Goal: Task Accomplishment & Management: Complete application form

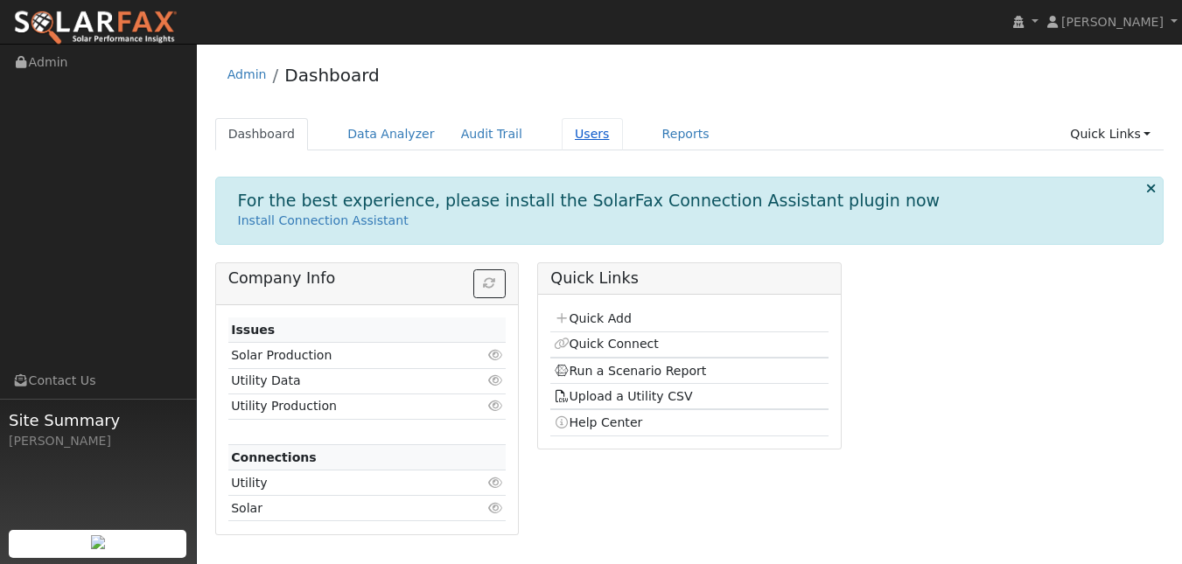
click at [623, 144] on link "Users" at bounding box center [592, 134] width 61 height 32
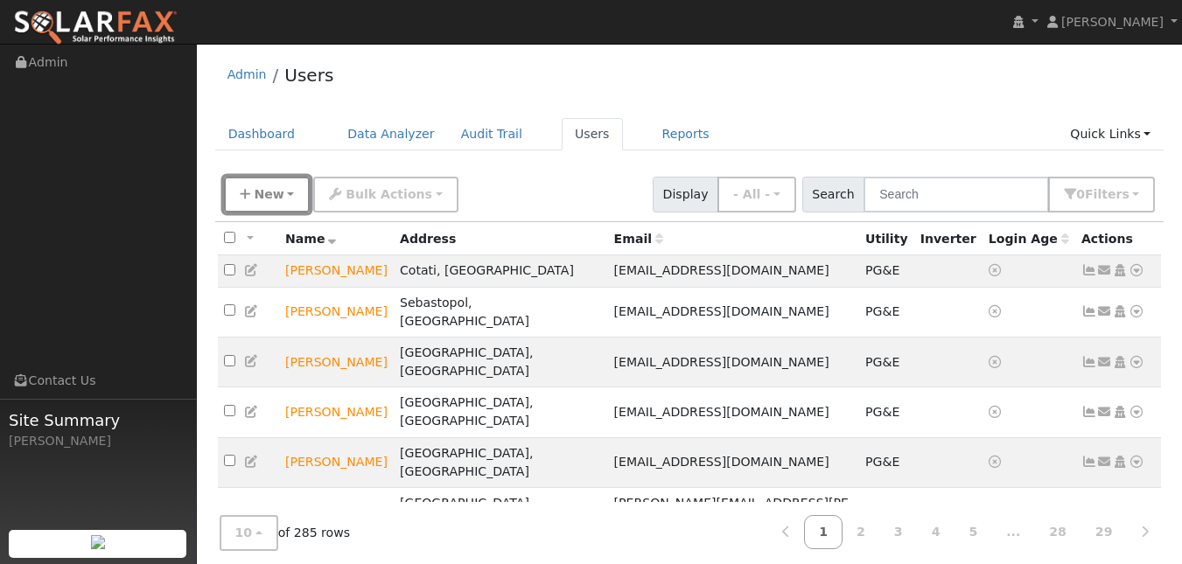
click at [269, 201] on span "New" at bounding box center [269, 194] width 30 height 14
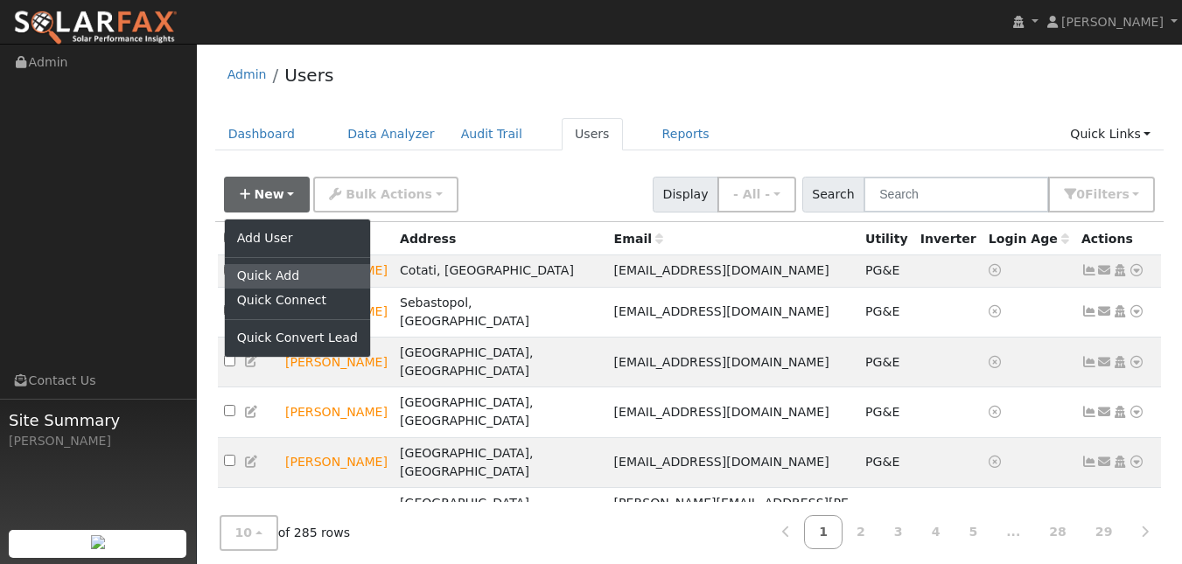
click at [305, 289] on link "Quick Add" at bounding box center [297, 276] width 145 height 25
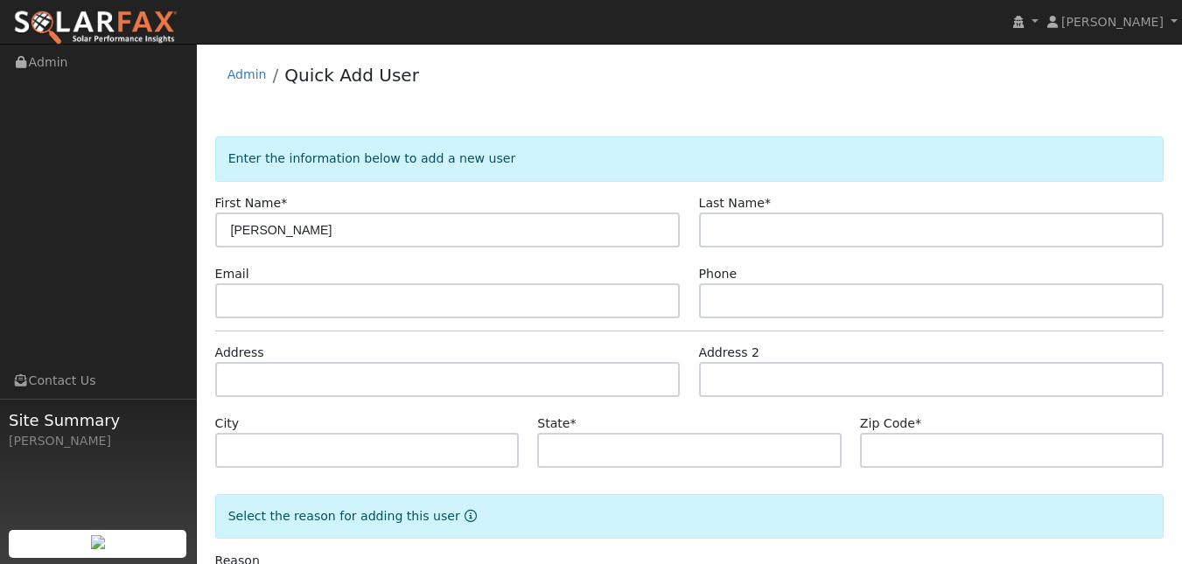
type input "[PERSON_NAME]"
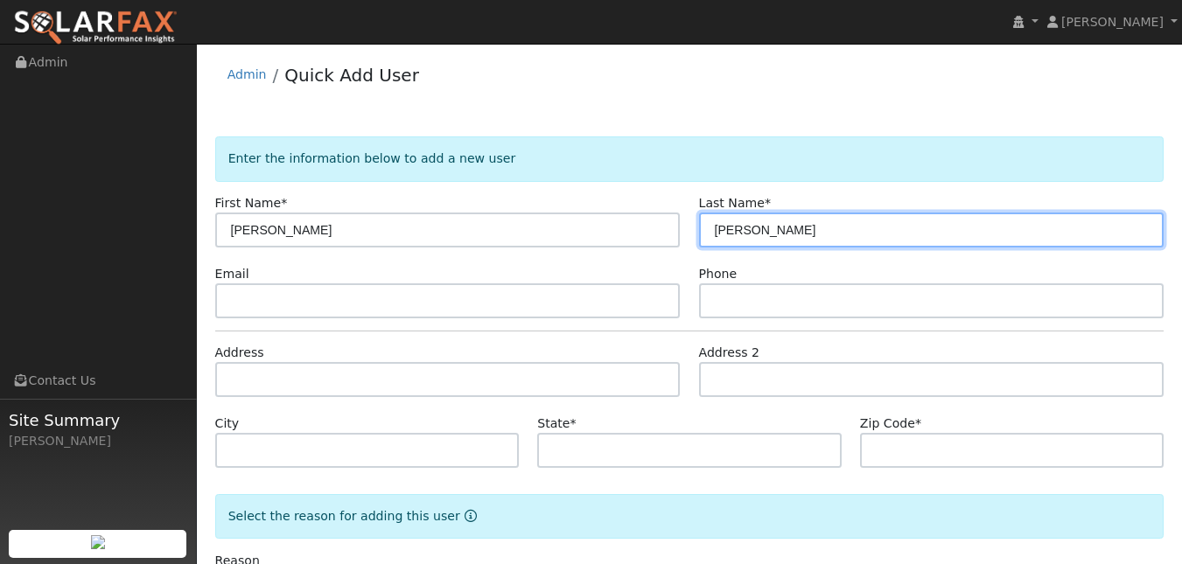
type input "[PERSON_NAME]"
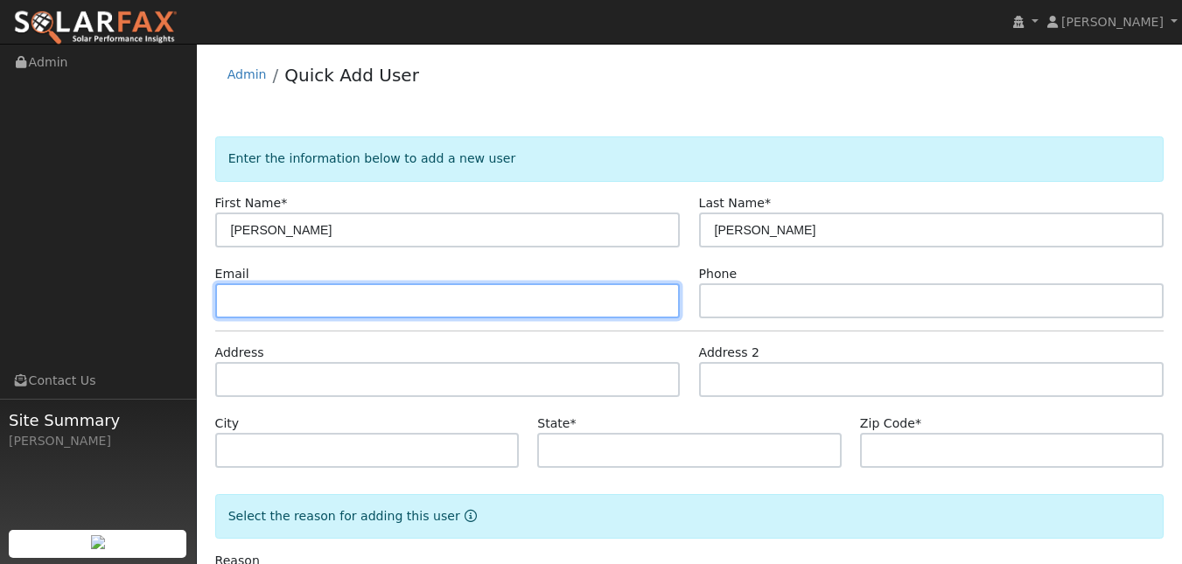
click at [436, 319] on input "text" at bounding box center [448, 301] width 466 height 35
click at [302, 319] on input "text" at bounding box center [448, 301] width 466 height 35
paste input "[EMAIL_ADDRESS][DOMAIN_NAME]"
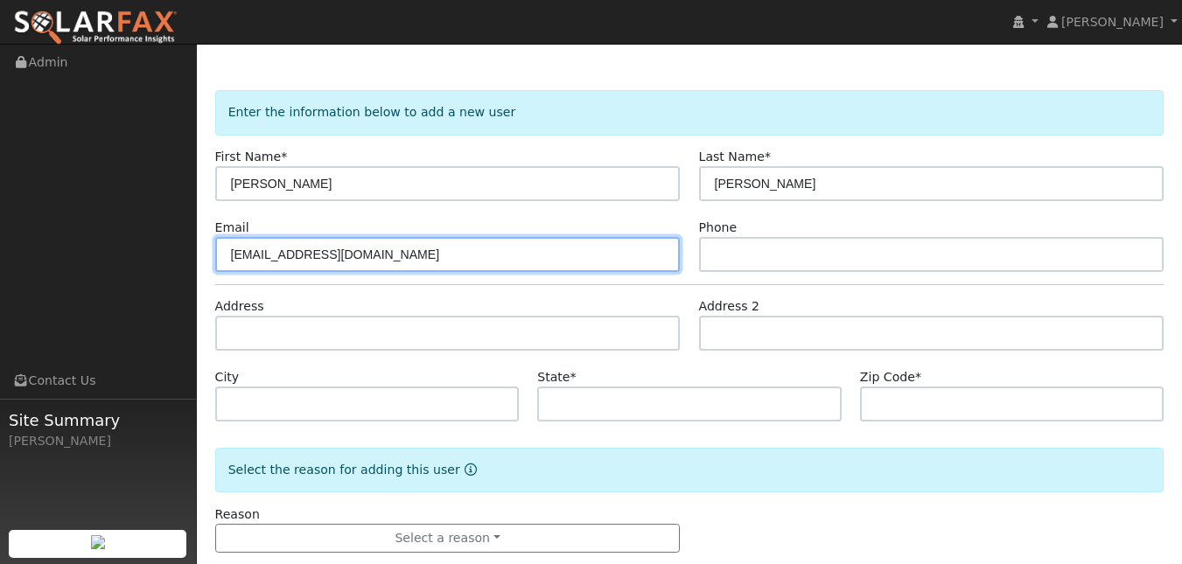
scroll to position [51, 0]
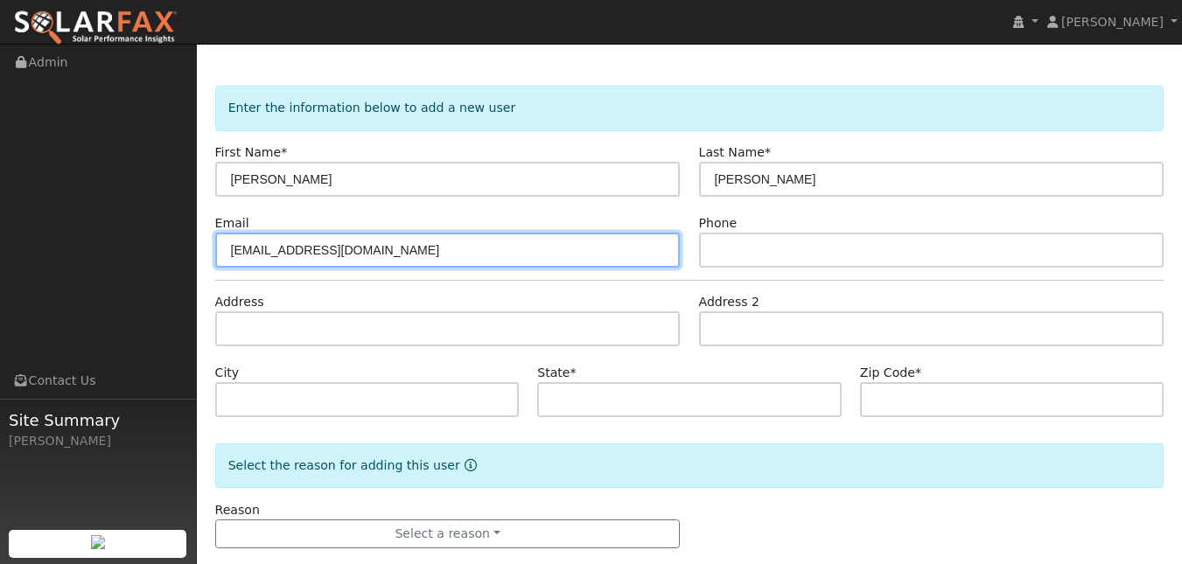
type input "[EMAIL_ADDRESS][DOMAIN_NAME]"
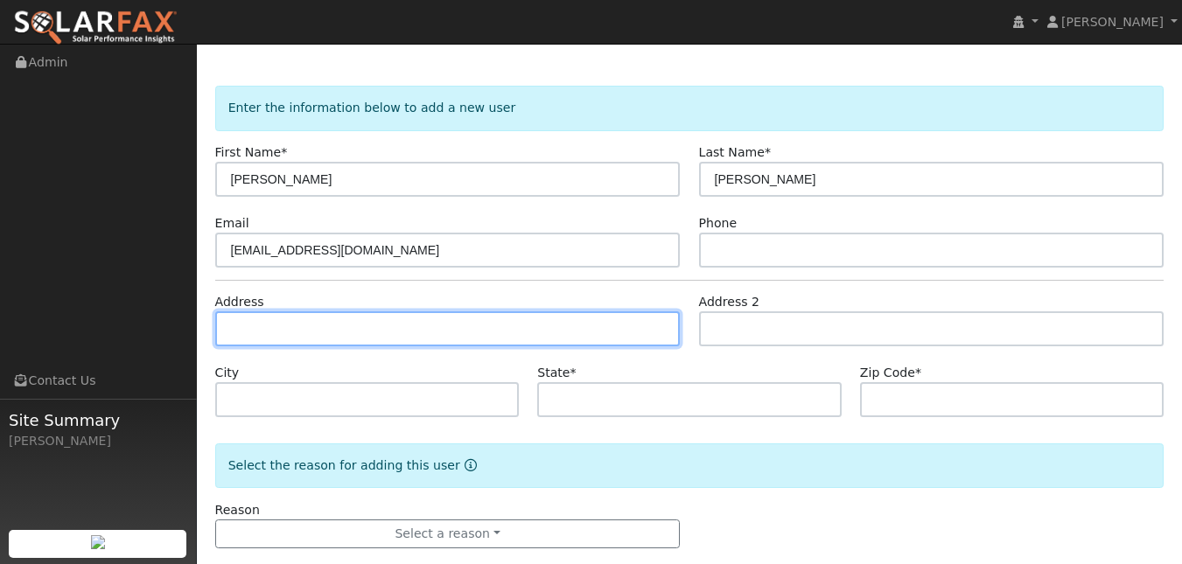
click at [321, 347] on input "text" at bounding box center [448, 329] width 466 height 35
type input "[STREET_ADDRESS][PERSON_NAME]"
type input "Santa [PERSON_NAME]"
type input "CA"
type input "95404"
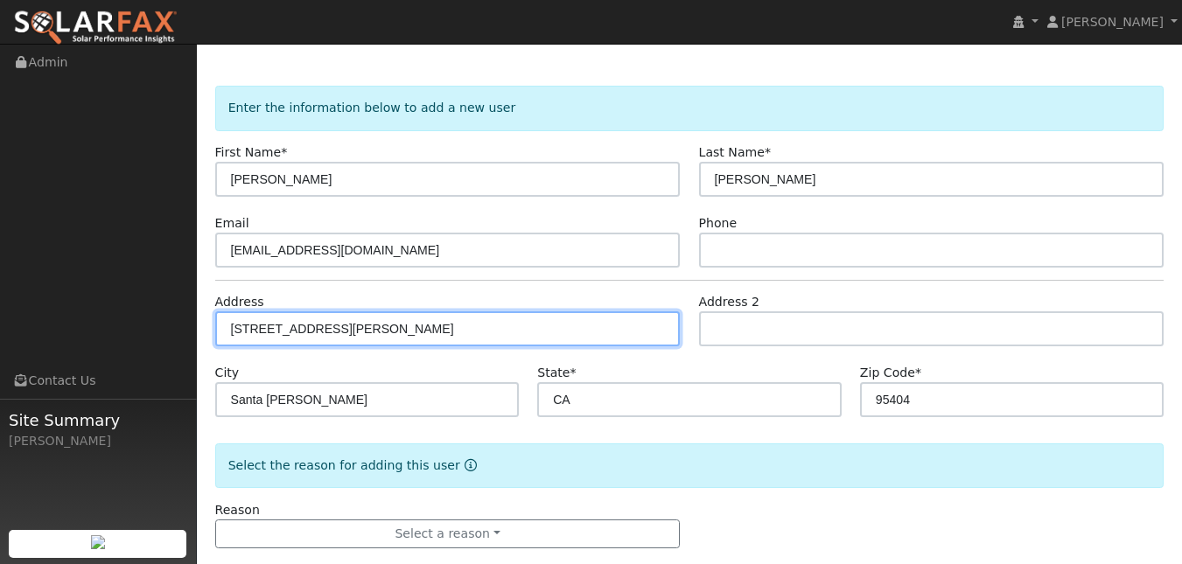
scroll to position [155, 0]
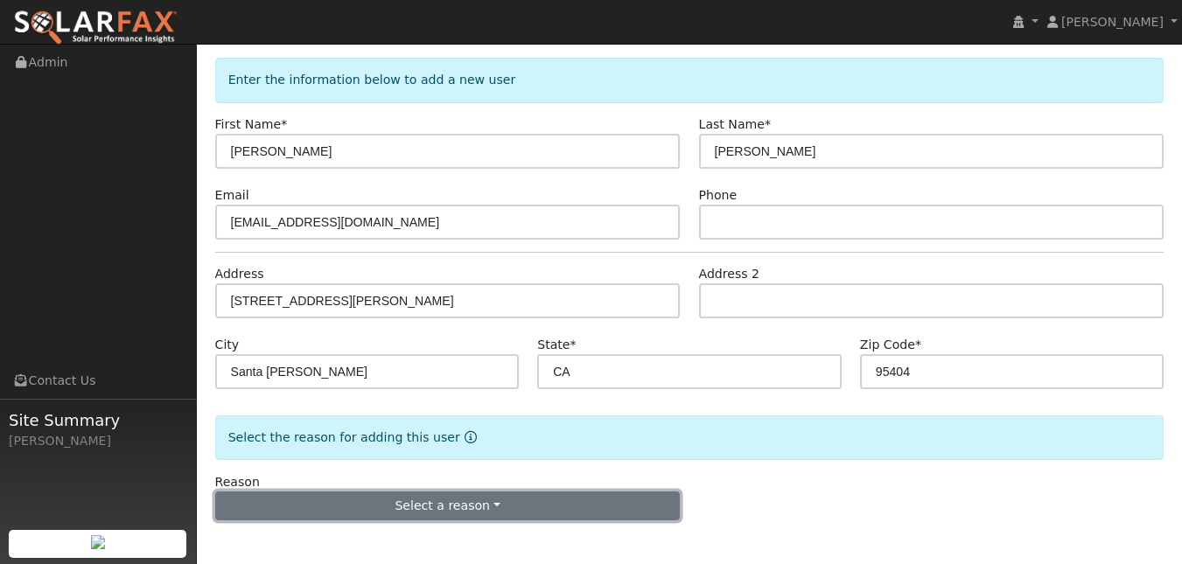
click at [495, 505] on button "Select a reason" at bounding box center [448, 507] width 466 height 30
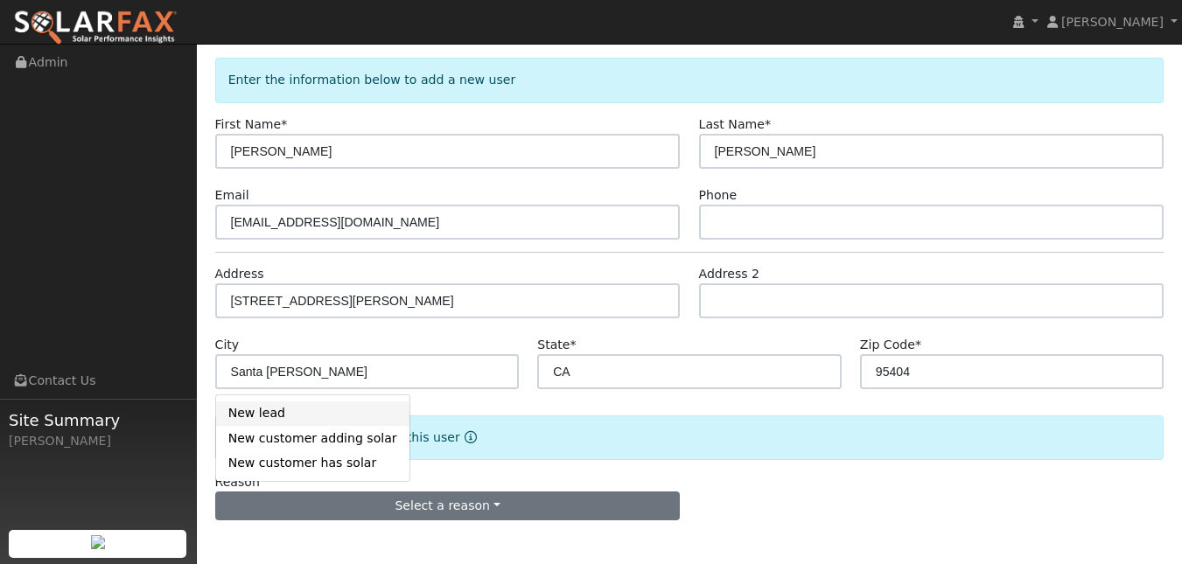
click at [304, 402] on link "New lead" at bounding box center [312, 414] width 193 height 25
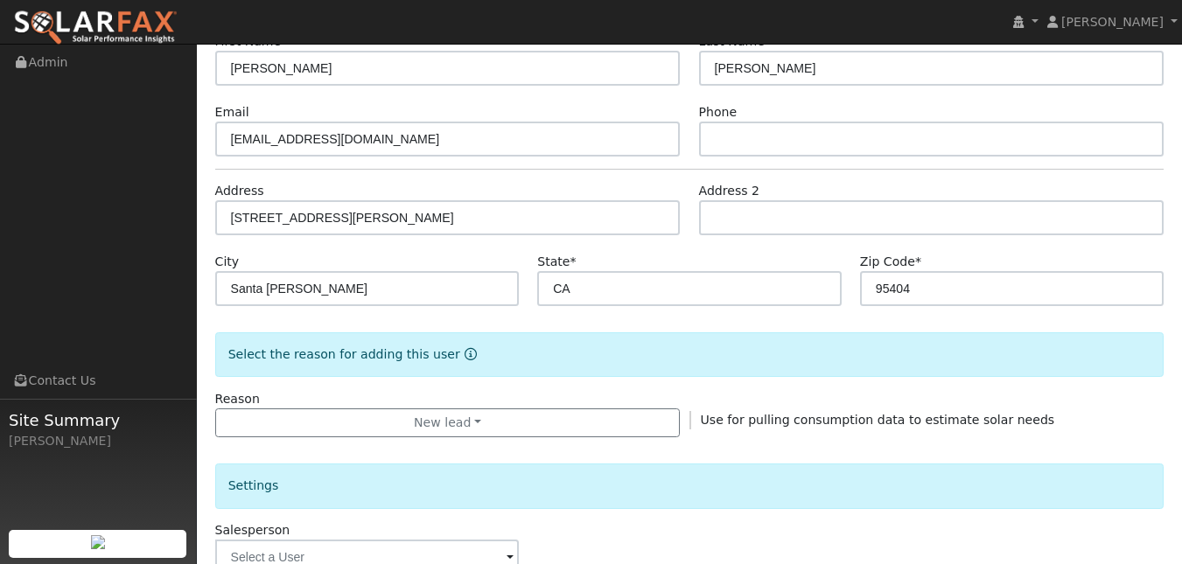
scroll to position [105, 0]
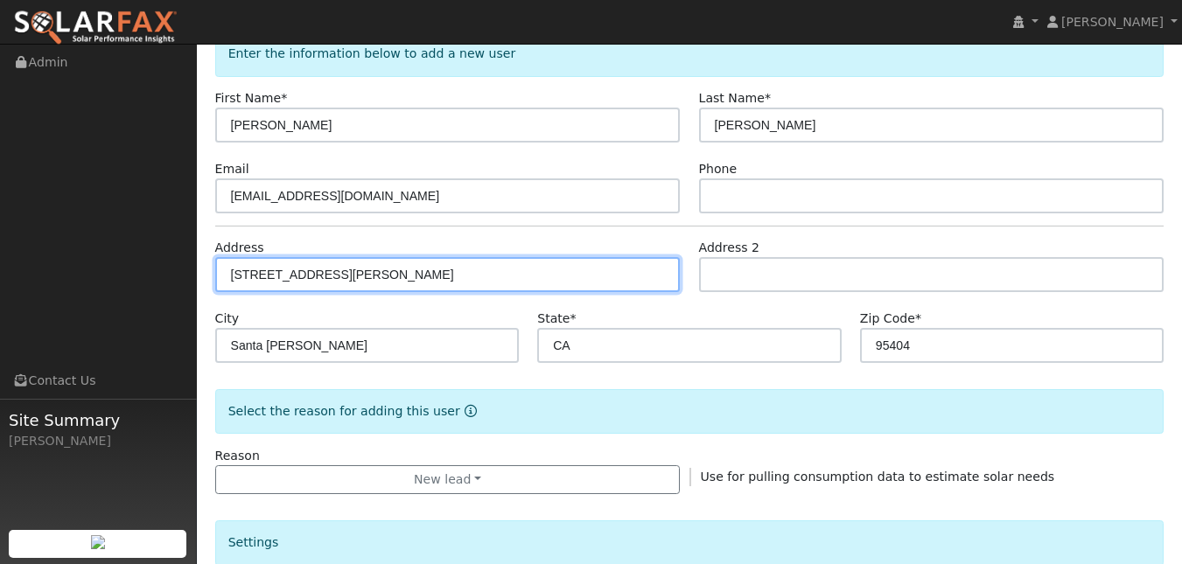
click at [427, 292] on input "[STREET_ADDRESS][PERSON_NAME]" at bounding box center [448, 274] width 466 height 35
type input "[STREET_ADDRESS][PERSON_NAME]"
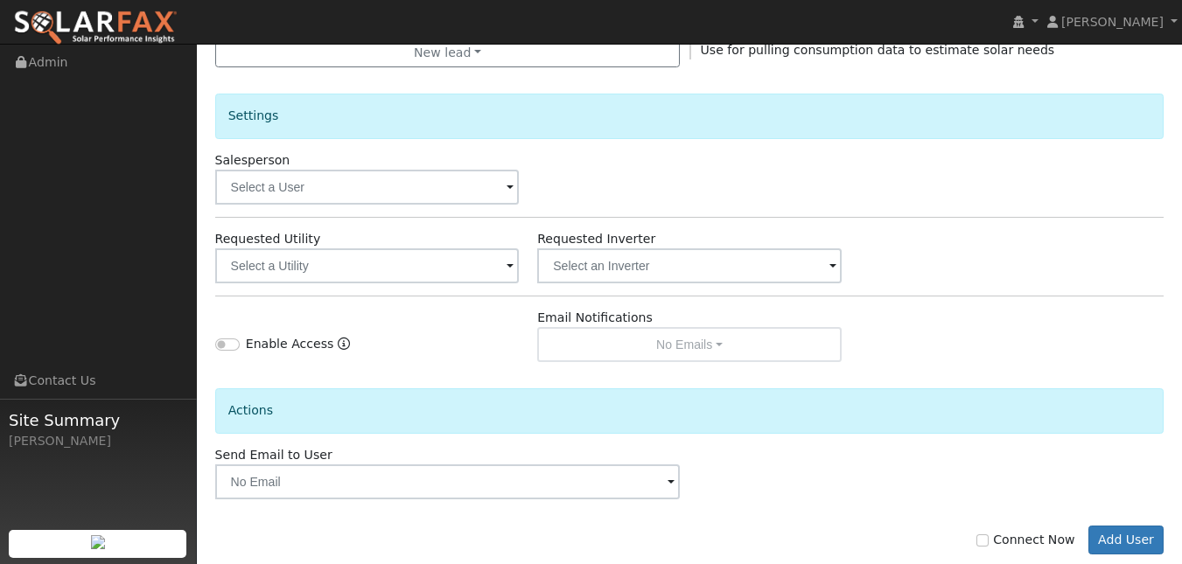
scroll to position [615, 0]
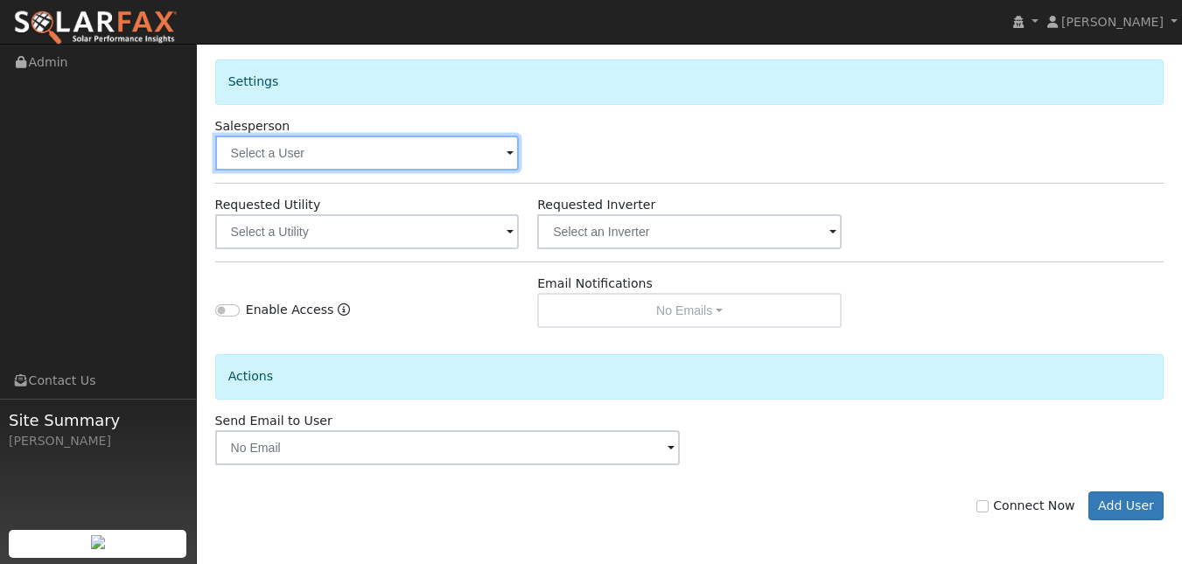
click at [481, 171] on input "text" at bounding box center [367, 153] width 305 height 35
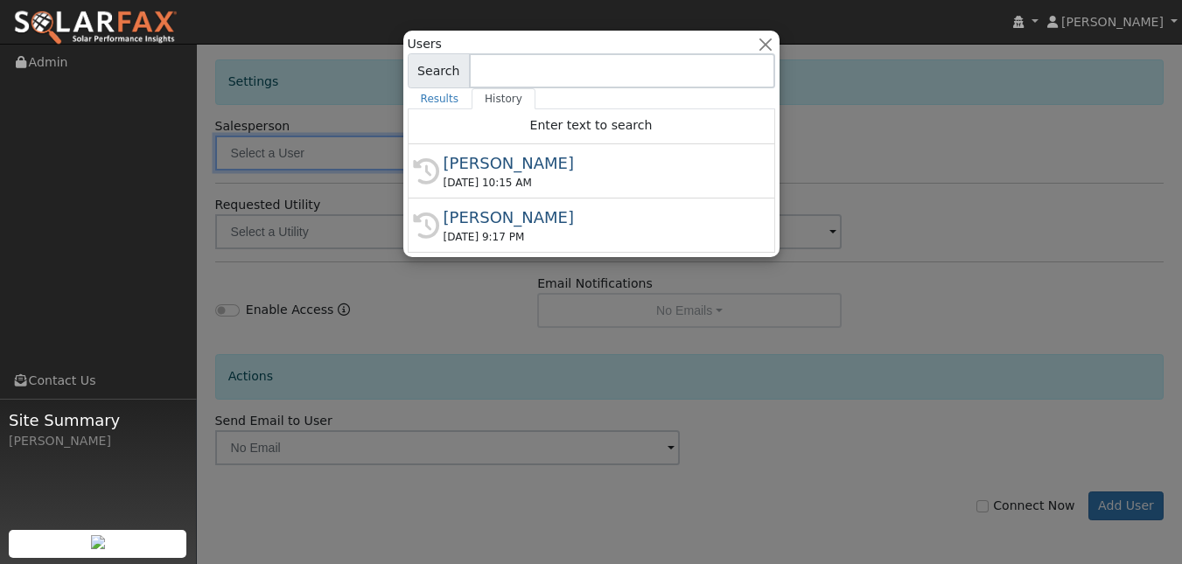
click at [481, 208] on div "History Philip Maduro 07/29/2025 10:15 AM" at bounding box center [592, 226] width 368 height 54
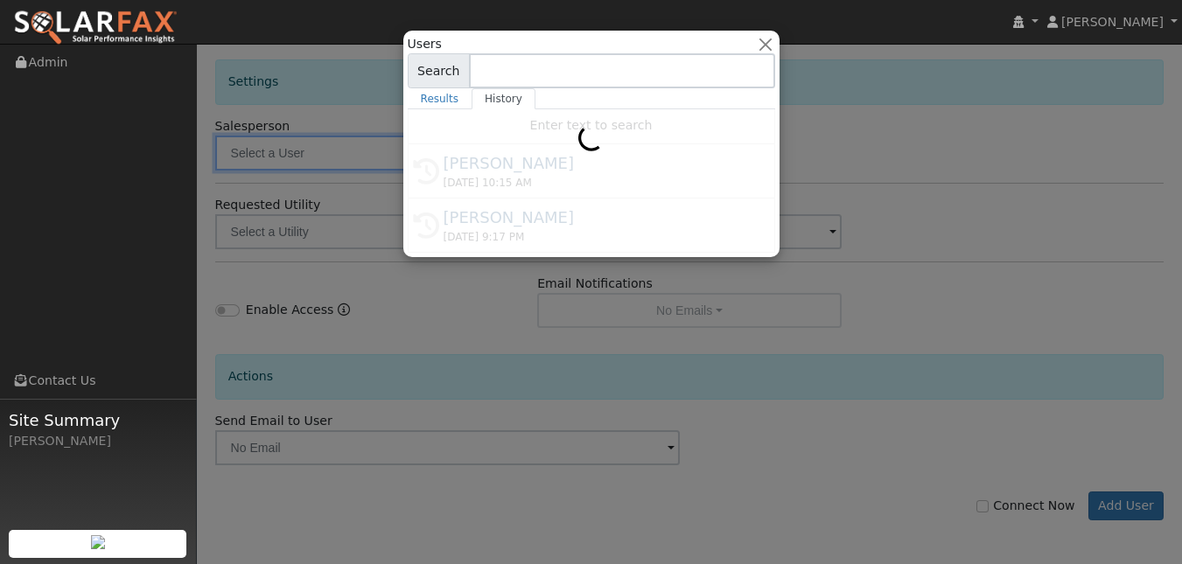
type input "Philip Maduro"
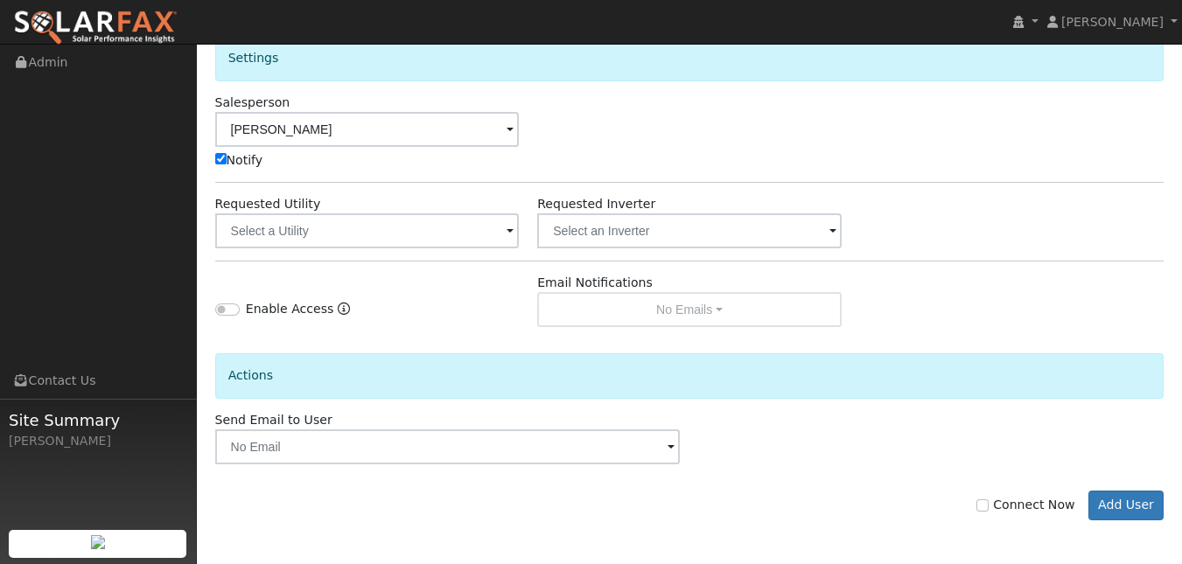
click at [225, 165] on input "Notify" at bounding box center [220, 158] width 11 height 11
checkbox input "false"
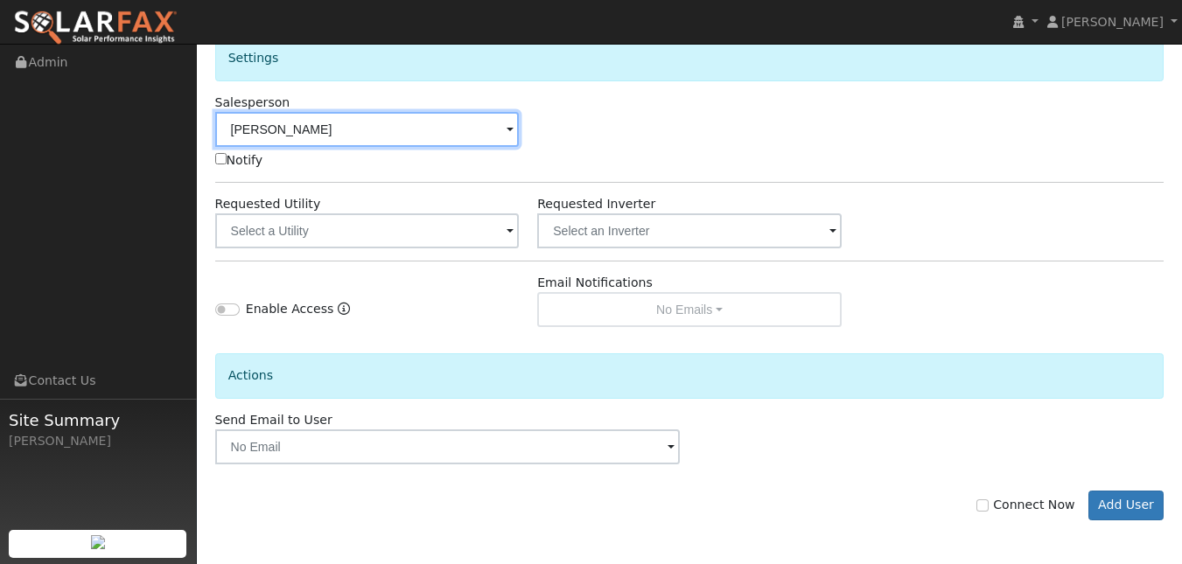
click at [403, 147] on input "Philip Maduro" at bounding box center [367, 129] width 305 height 35
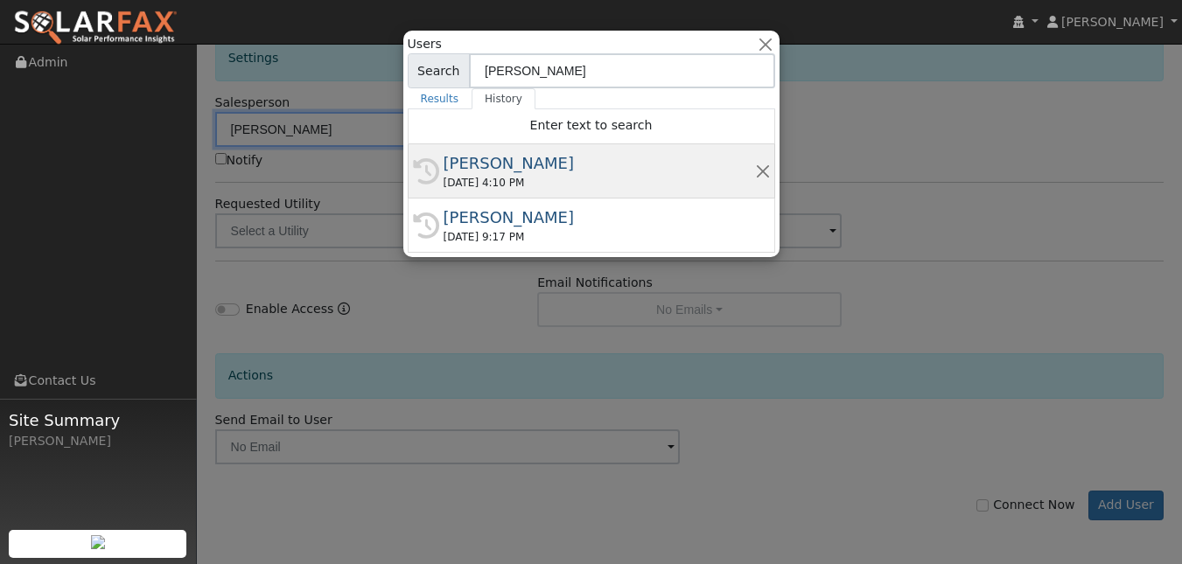
scroll to position [651, 0]
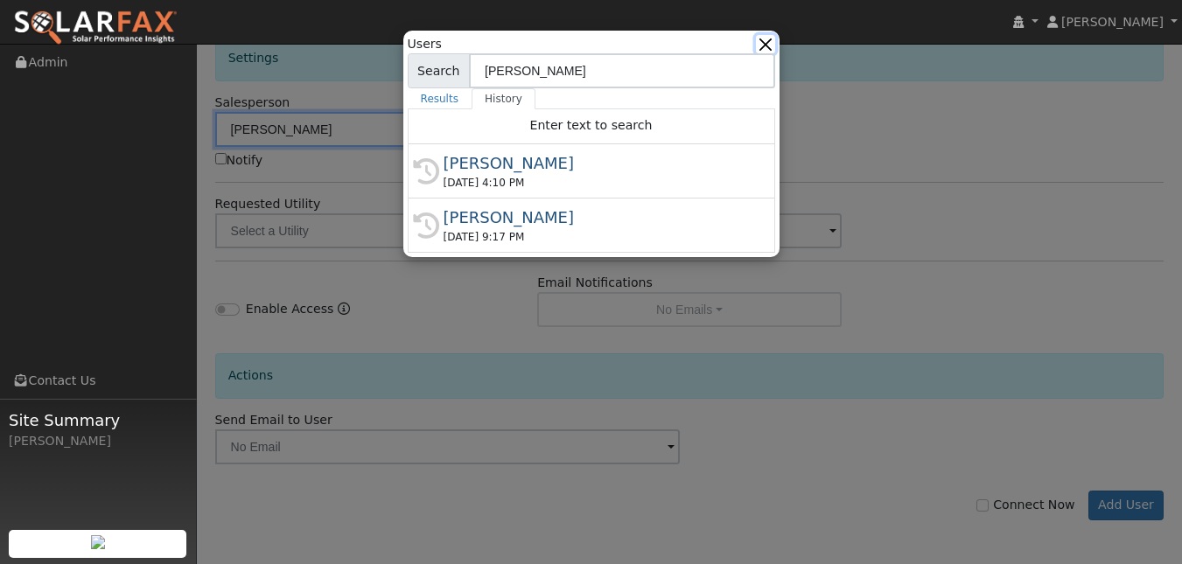
click at [761, 50] on button "button" at bounding box center [765, 44] width 18 height 18
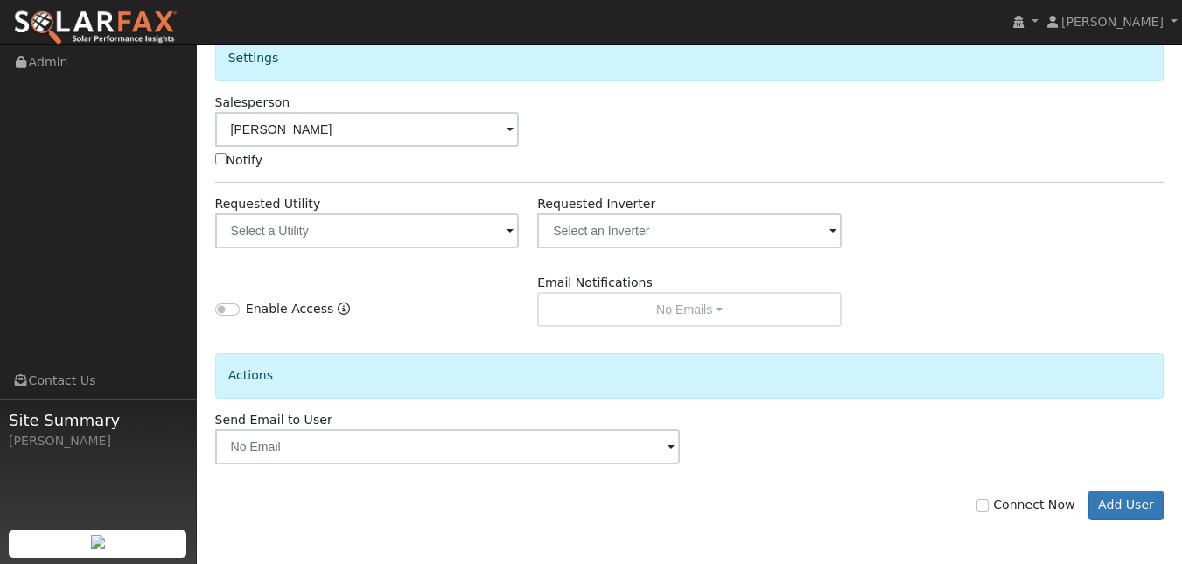
click at [816, 168] on div "Salesperson Philip Maduro Notify" at bounding box center [690, 132] width 968 height 76
click at [1128, 498] on button "Add User" at bounding box center [1127, 506] width 76 height 30
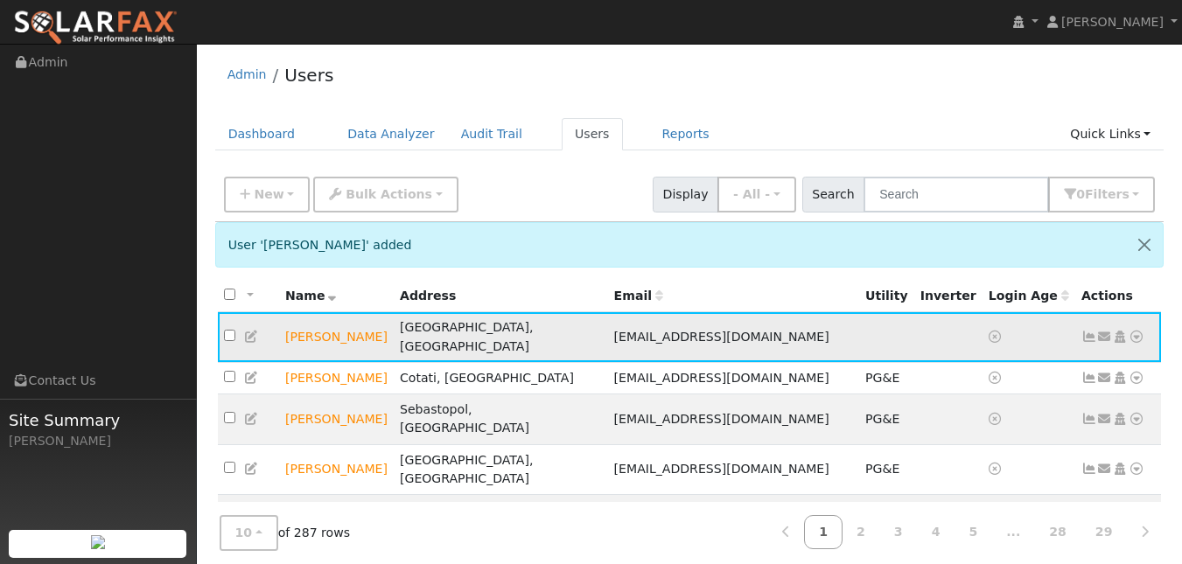
click at [256, 343] on icon at bounding box center [252, 337] width 16 height 12
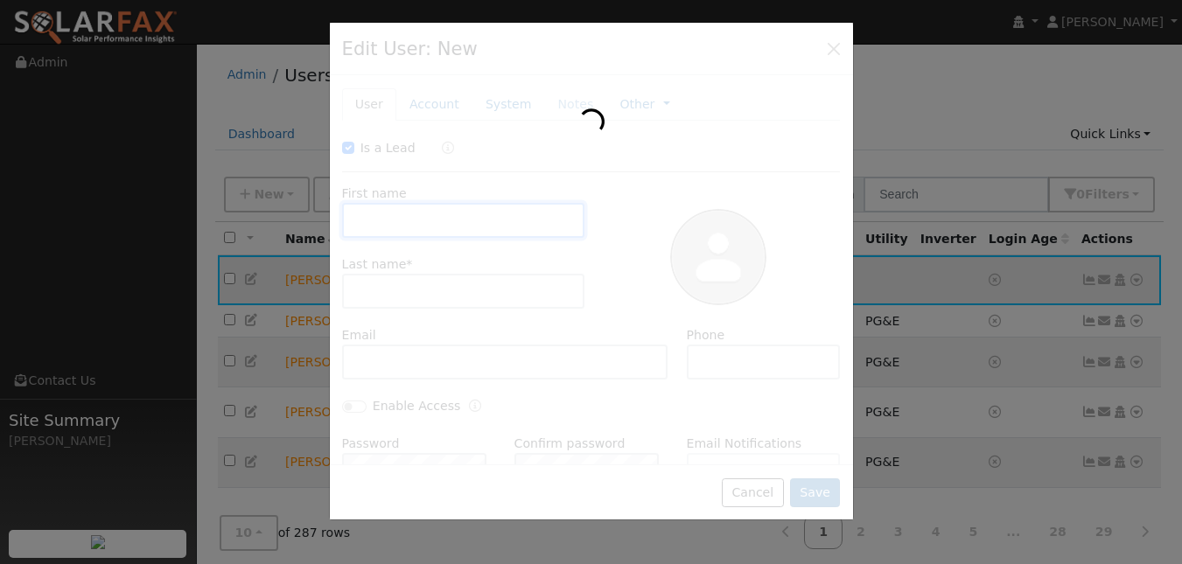
checkbox input "true"
type input "[PERSON_NAME]"
type input "[EMAIL_ADDRESS][DOMAIN_NAME]"
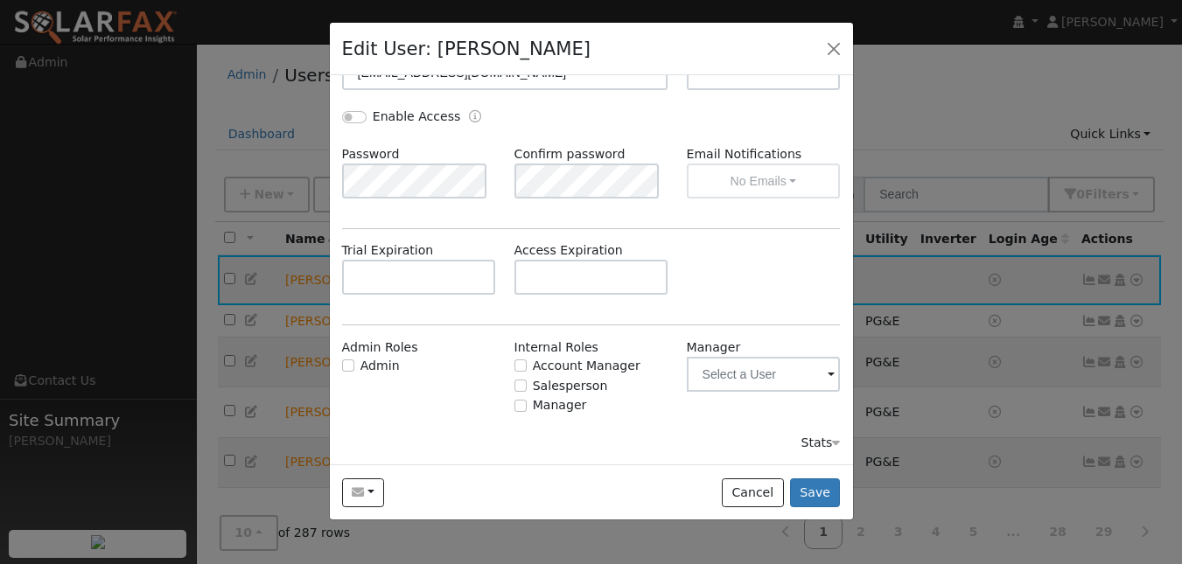
scroll to position [347, 0]
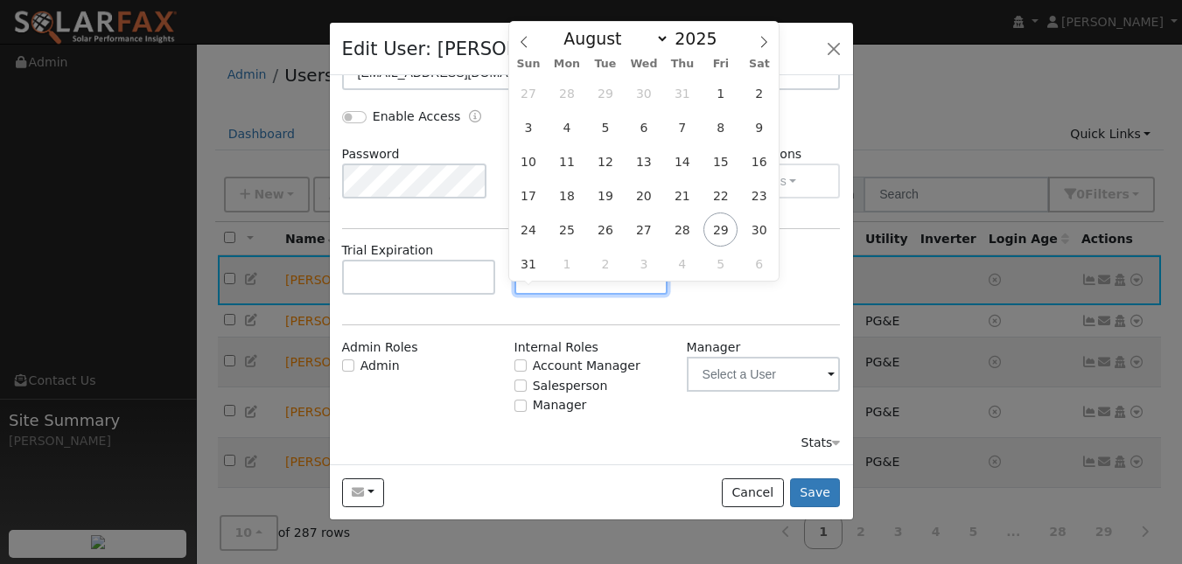
click at [600, 285] on input "text" at bounding box center [592, 277] width 154 height 35
click at [766, 41] on icon at bounding box center [764, 42] width 12 height 12
select select "8"
click at [710, 129] on span "12" at bounding box center [721, 127] width 34 height 34
type input "09/12/2025"
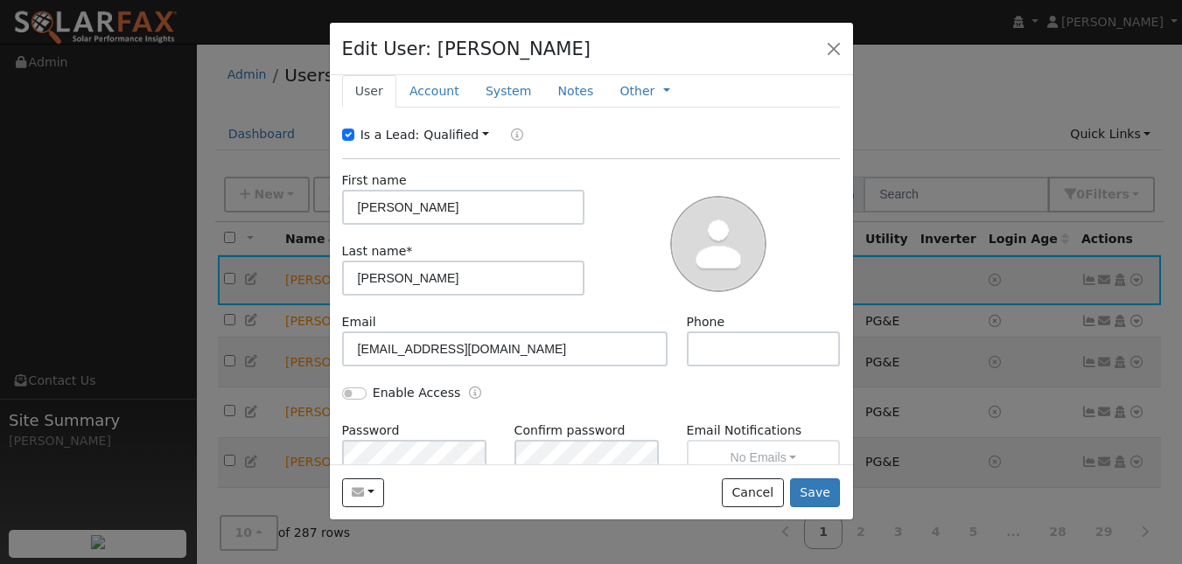
scroll to position [12, 0]
click at [545, 109] on link "System" at bounding box center [509, 92] width 73 height 32
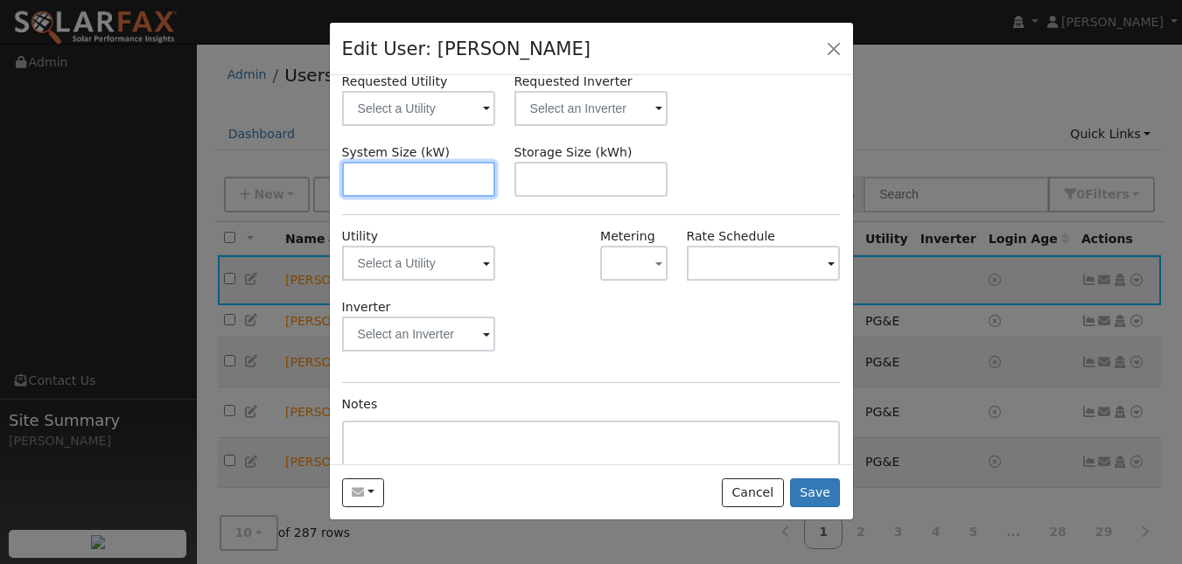
scroll to position [138, 0]
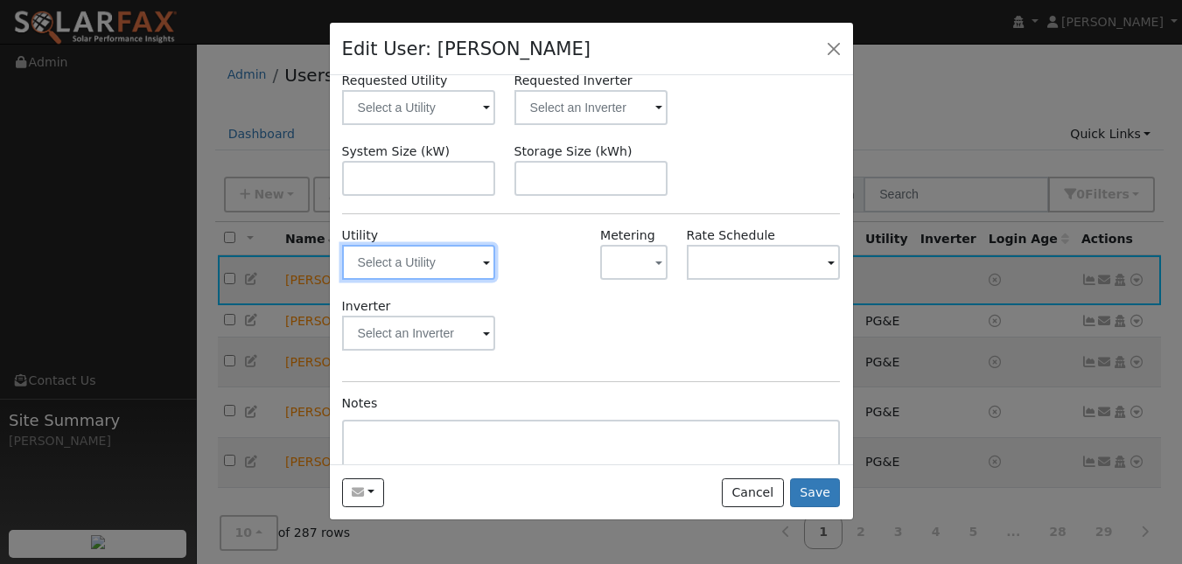
click at [460, 280] on input "text" at bounding box center [419, 262] width 154 height 35
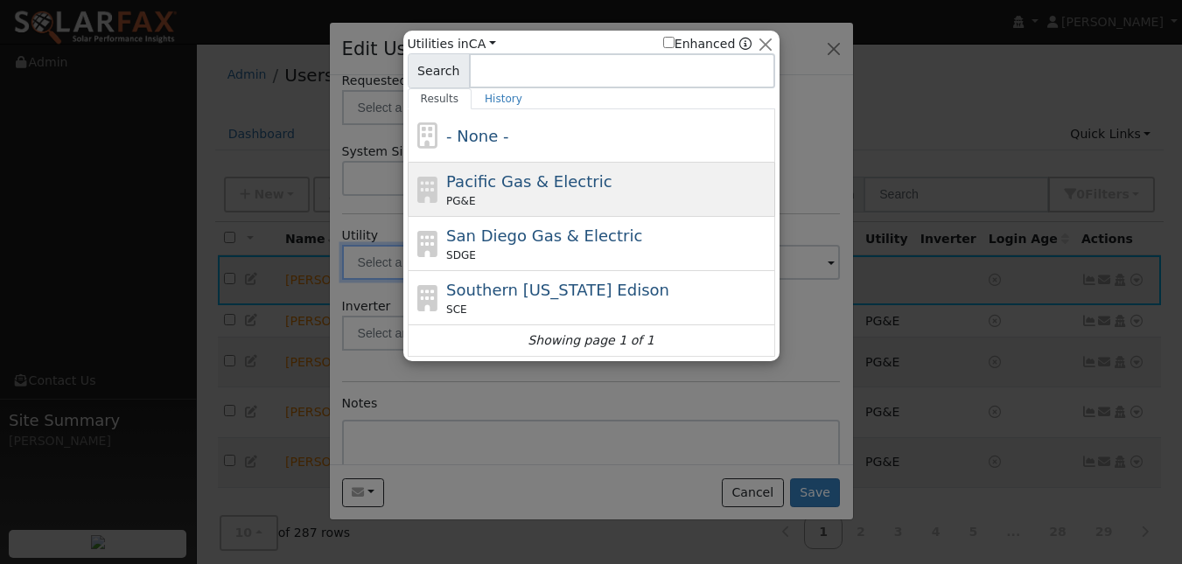
click at [535, 191] on span "Pacific Gas & Electric" at bounding box center [528, 181] width 165 height 18
type input "PG&E"
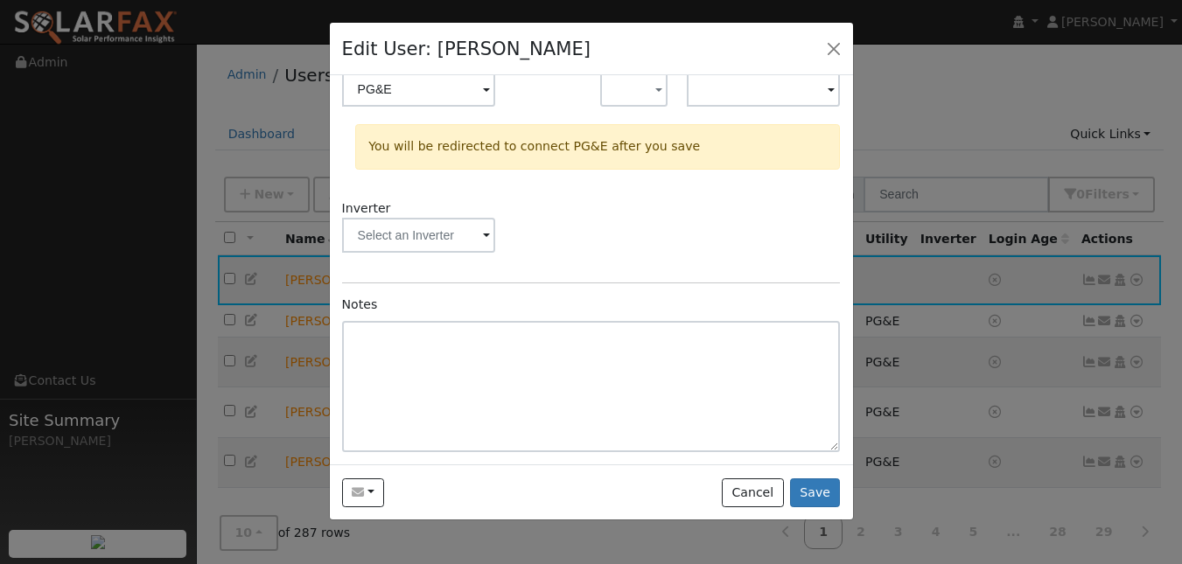
scroll to position [356, 0]
click at [809, 508] on button "Save" at bounding box center [815, 494] width 51 height 30
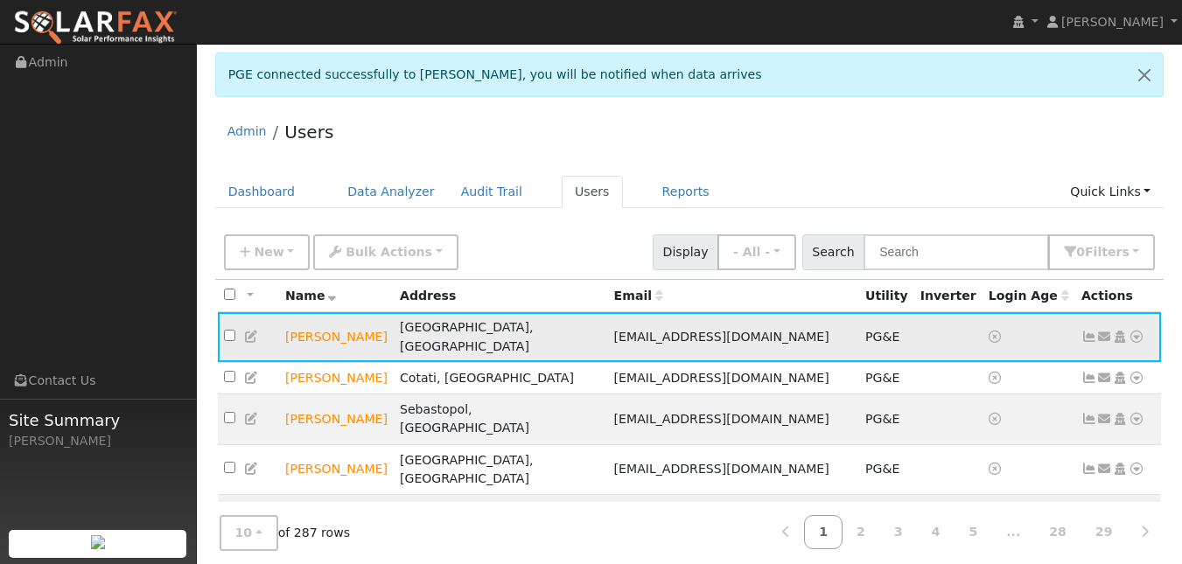
click at [1129, 343] on icon at bounding box center [1137, 337] width 16 height 12
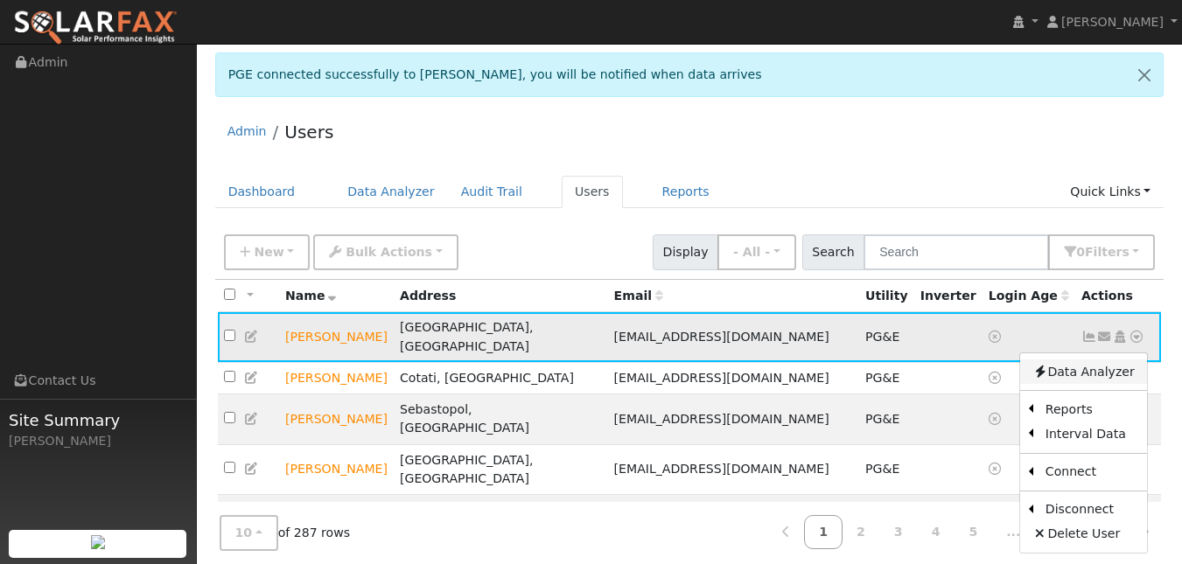
click at [1099, 384] on link "Data Analyzer" at bounding box center [1083, 372] width 127 height 25
